Goal: Information Seeking & Learning: Learn about a topic

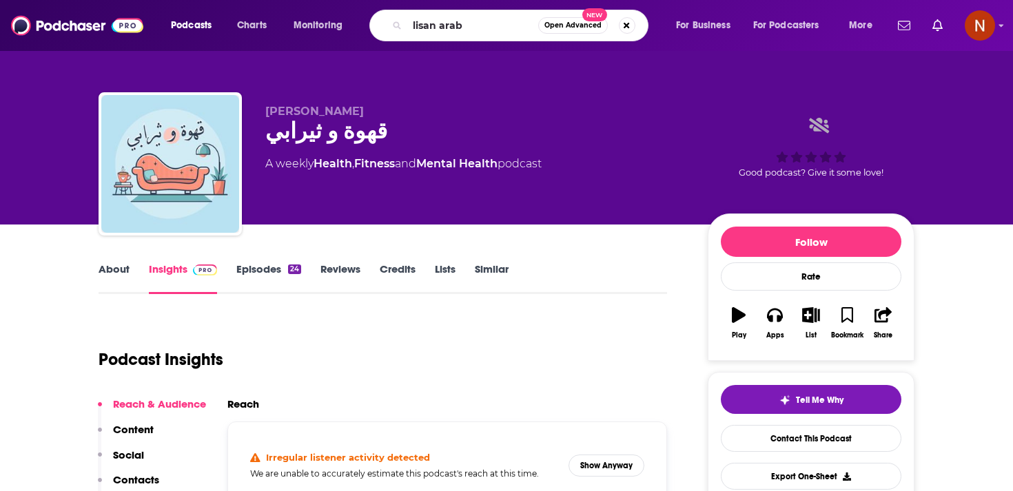
type input "lisan arabi"
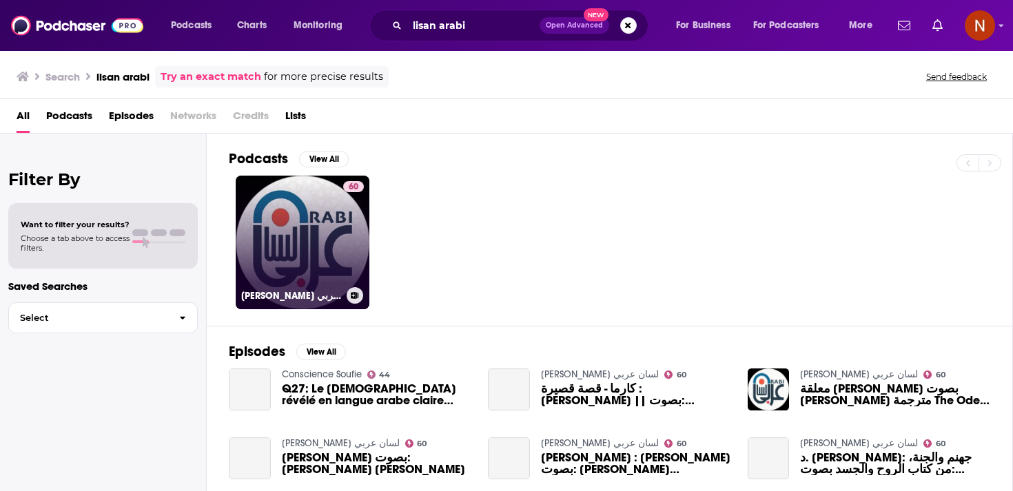
click at [334, 230] on link "60 [PERSON_NAME] لسان عربي" at bounding box center [303, 243] width 134 height 134
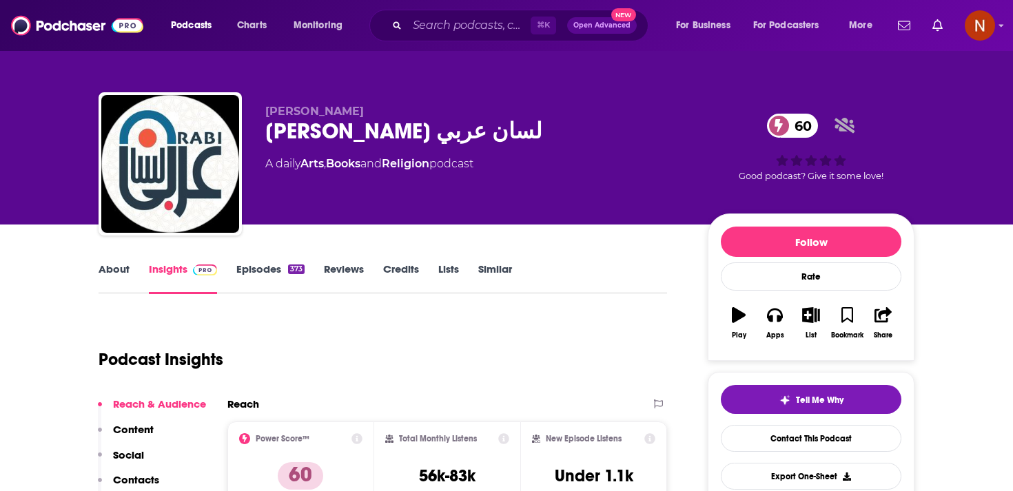
click at [356, 138] on div "[PERSON_NAME] لسان عربي 60" at bounding box center [475, 131] width 420 height 27
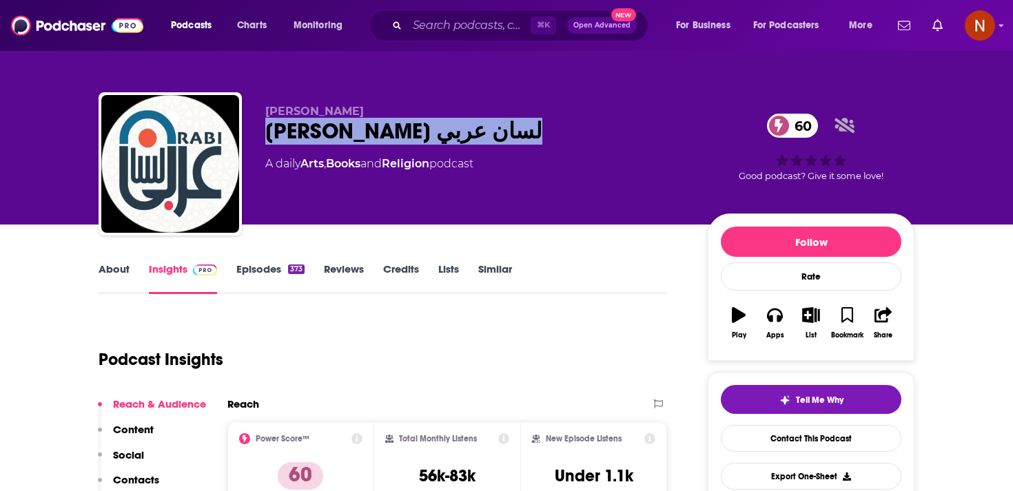
click at [356, 138] on div "[PERSON_NAME] لسان عربي 60" at bounding box center [475, 131] width 420 height 27
copy div "[PERSON_NAME] لسان عربي 60"
